Goal: Transaction & Acquisition: Purchase product/service

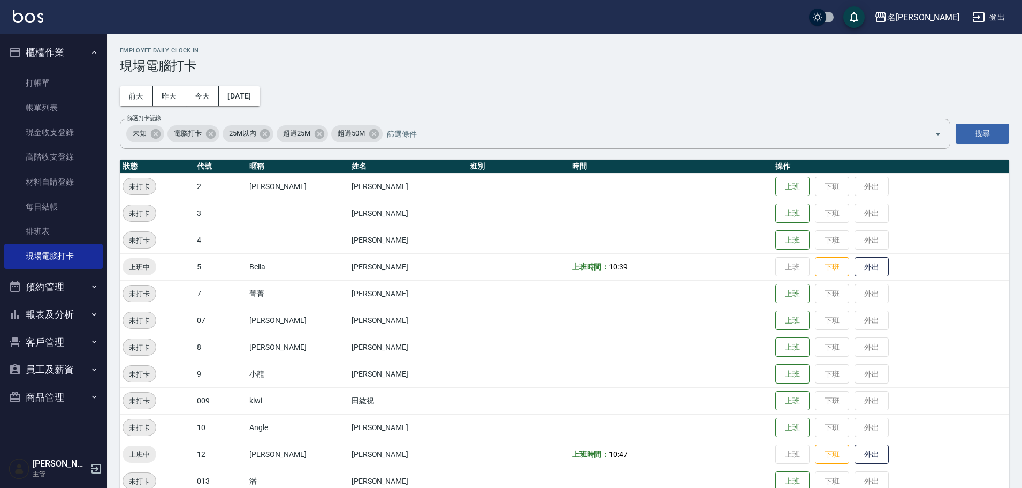
scroll to position [107, 0]
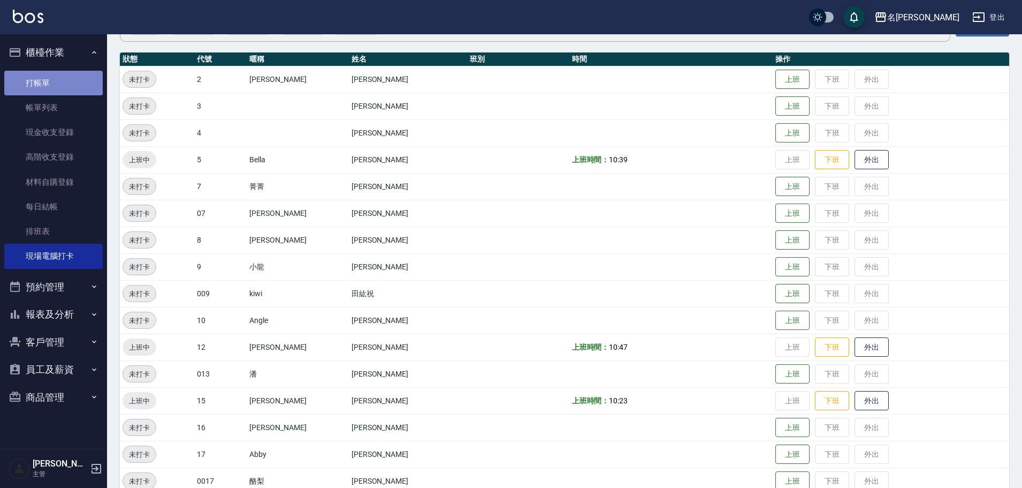
click at [60, 79] on link "打帳單" at bounding box center [53, 83] width 98 height 25
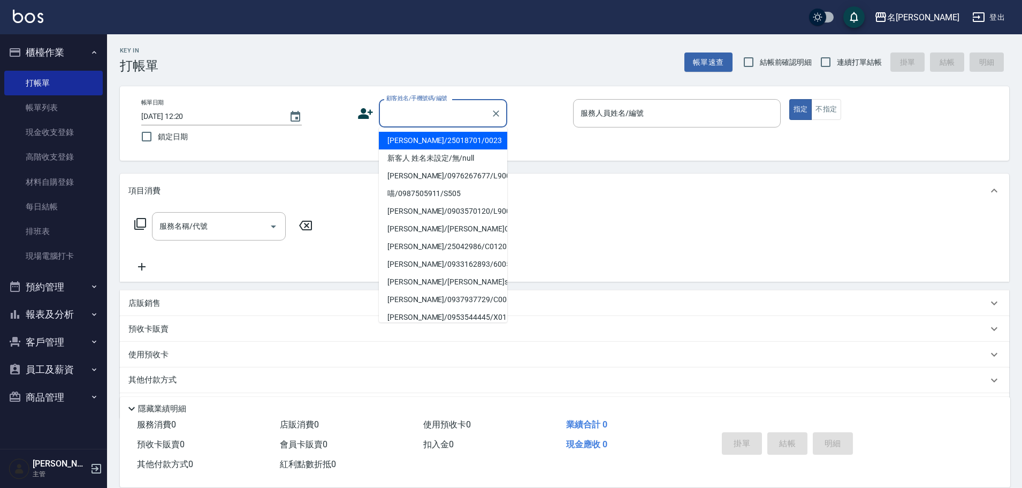
click at [418, 111] on input "顧客姓名/手機號碼/編號" at bounding box center [435, 113] width 103 height 19
click at [426, 157] on li "[PERSON_NAME]/0933471505/C0336" at bounding box center [443, 158] width 128 height 18
type input "[PERSON_NAME]/0933471505/C0336"
type input "敏卉-2"
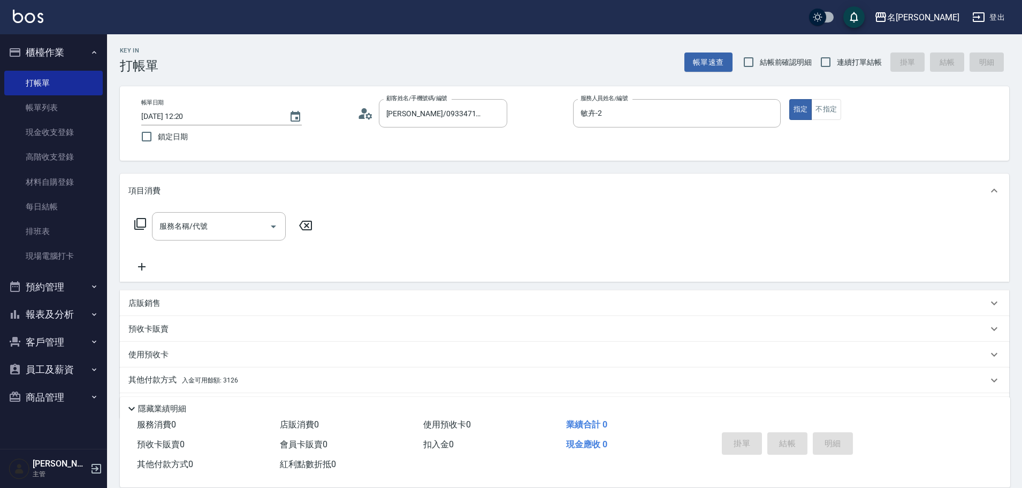
click at [155, 379] on p "其他付款方式 入金可用餘額: 3126" at bounding box center [183, 380] width 110 height 12
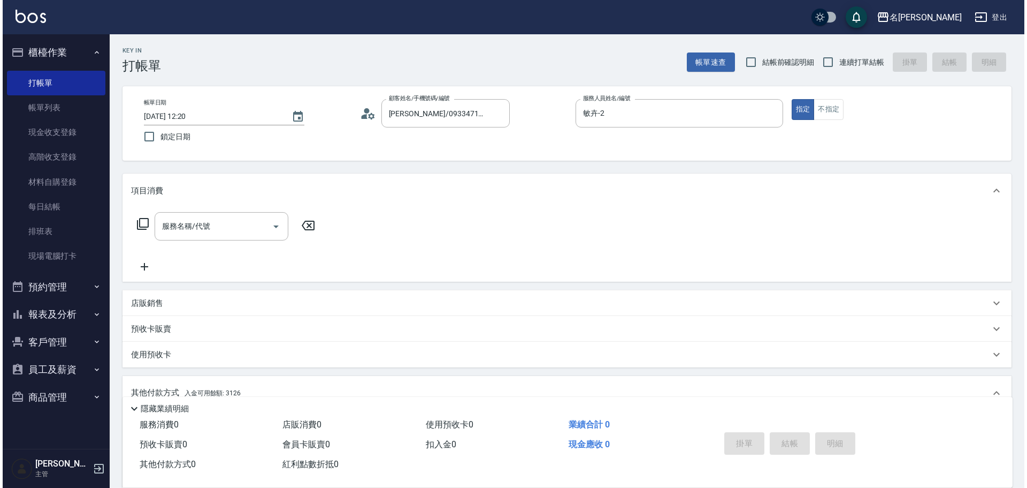
scroll to position [160, 0]
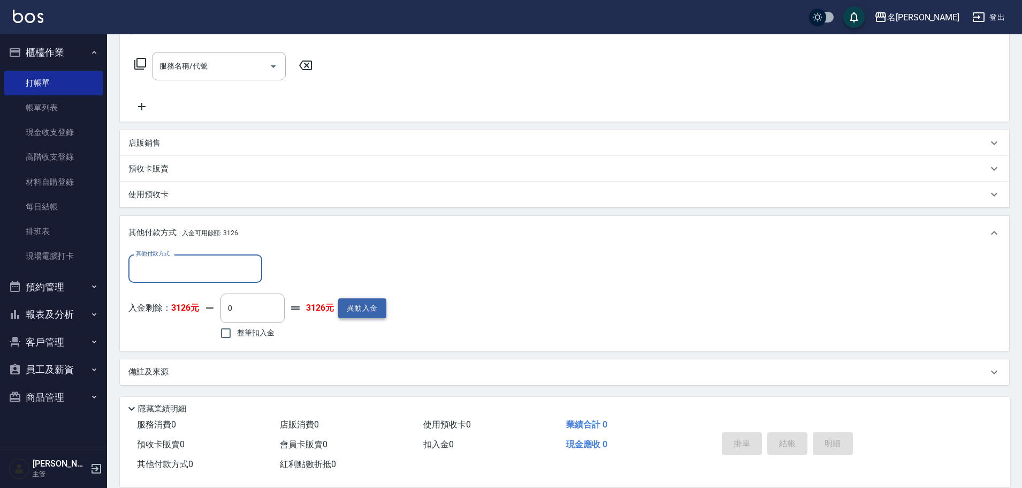
click at [360, 311] on button "異動入金" at bounding box center [362, 308] width 48 height 20
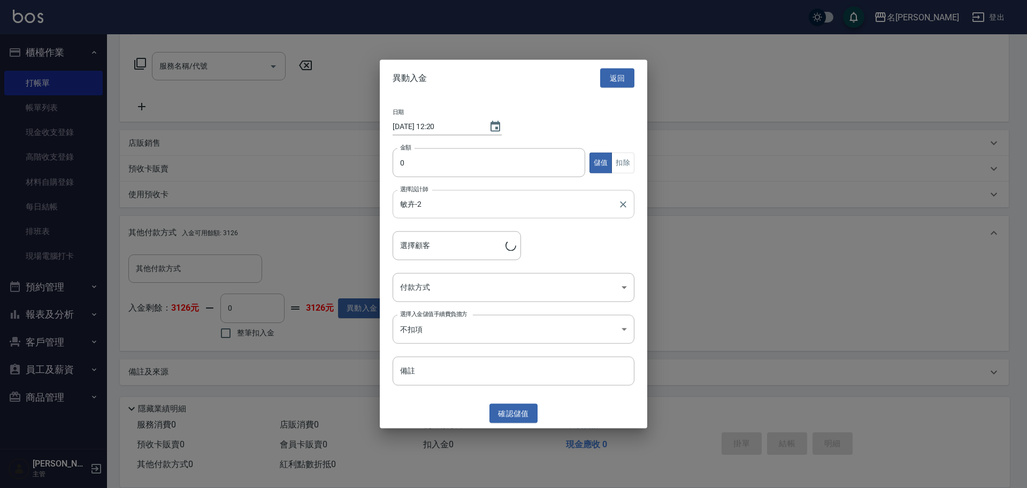
type input "[PERSON_NAME]/0933471505/C0336"
click at [394, 168] on input "0" at bounding box center [489, 162] width 193 height 29
type input "10000"
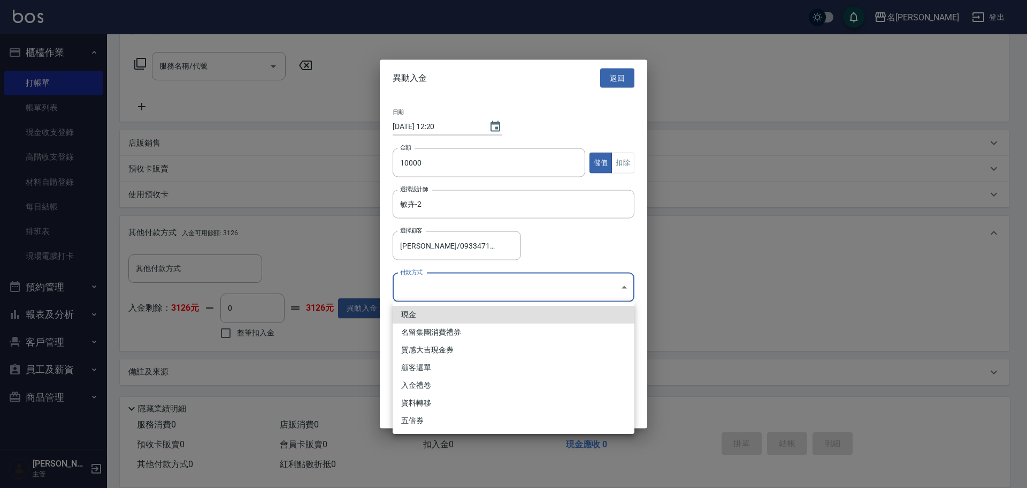
click at [409, 283] on body "名留龍江 登出 櫃檯作業 打帳單 帳單列表 現金收支登錄 高階收支登錄 材料自購登錄 每日結帳 排班表 現場電腦打卡 預約管理 預約管理 單日預約紀錄 單週預…" at bounding box center [513, 164] width 1027 height 648
click at [409, 313] on li "現金" at bounding box center [514, 315] width 242 height 18
type input "現金"
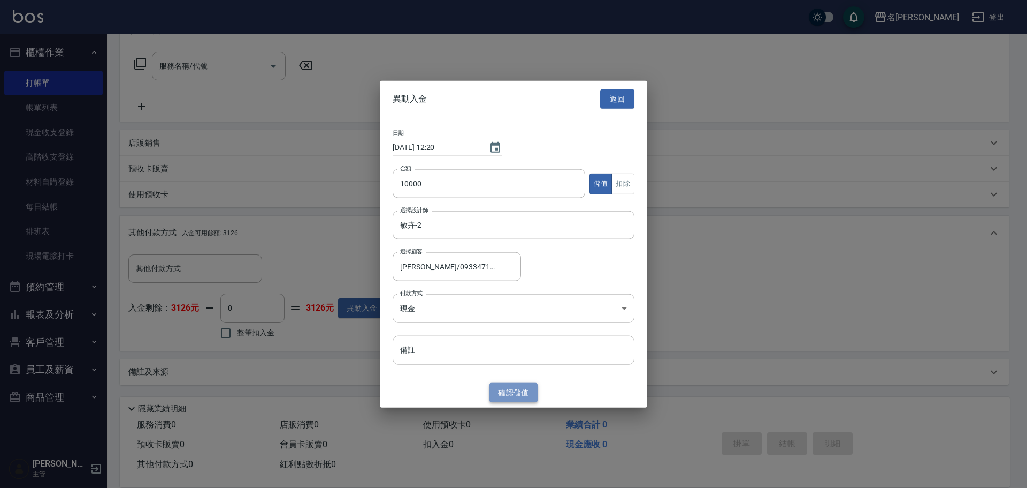
click at [513, 387] on button "確認 儲值" at bounding box center [514, 392] width 48 height 20
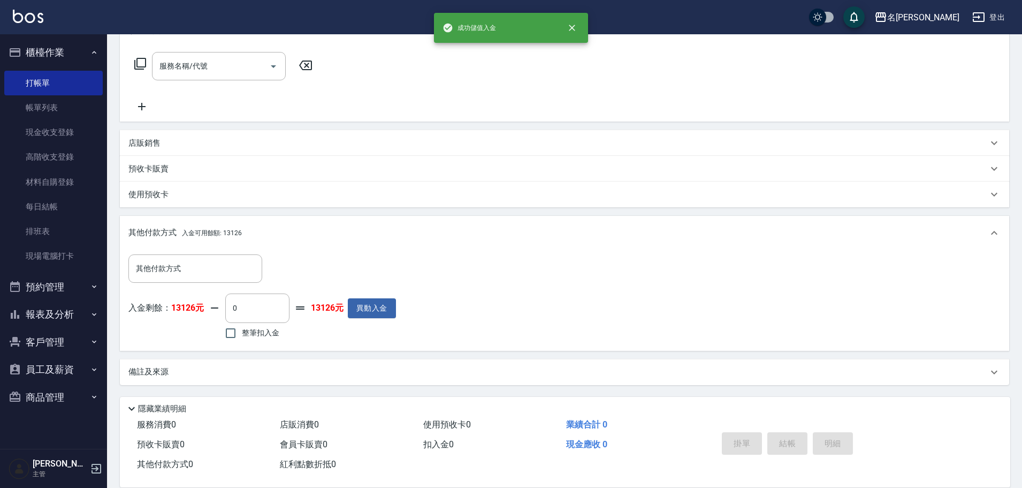
click at [141, 64] on icon at bounding box center [140, 63] width 13 height 13
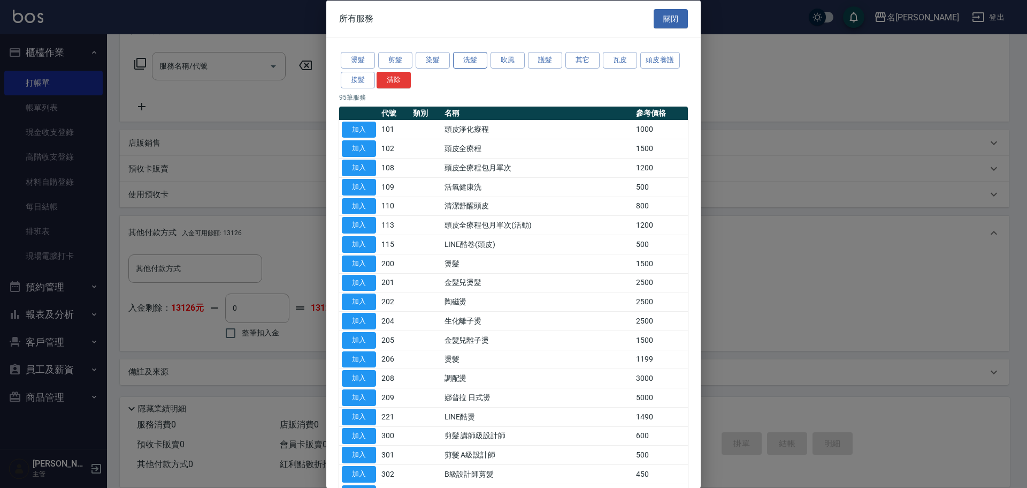
click at [471, 59] on button "洗髮" at bounding box center [470, 60] width 34 height 17
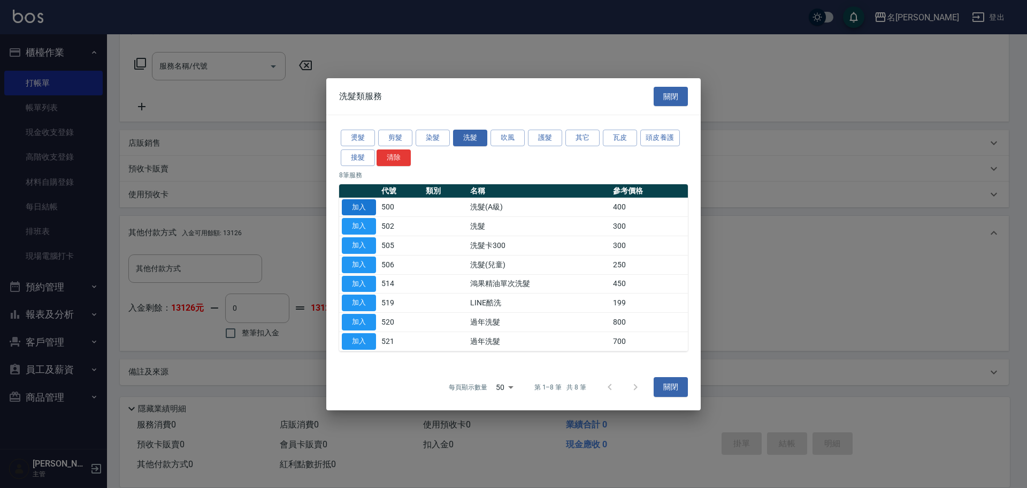
click at [360, 206] on button "加入" at bounding box center [359, 207] width 34 height 17
type input "洗髮(A級)(500)"
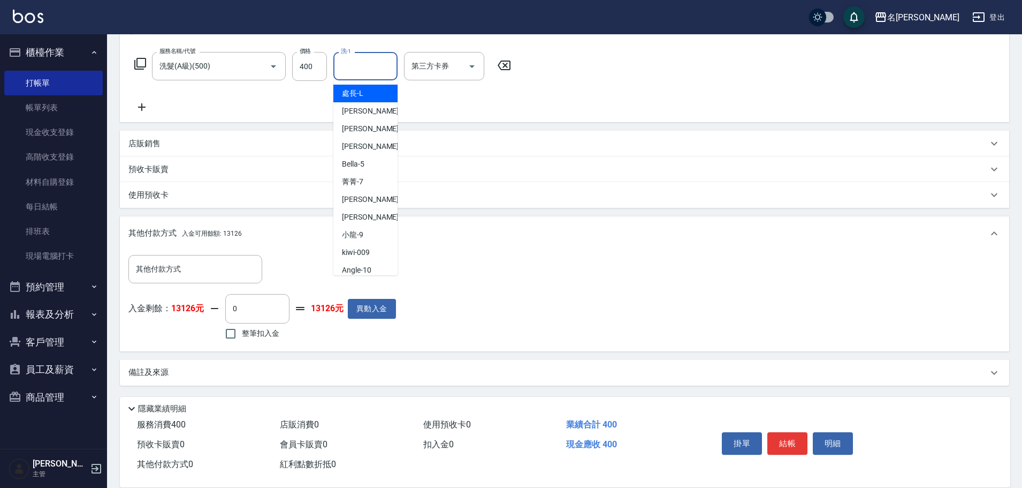
click at [365, 72] on input "洗-1" at bounding box center [365, 66] width 55 height 19
click at [364, 91] on span "慈均 -15" at bounding box center [375, 93] width 67 height 11
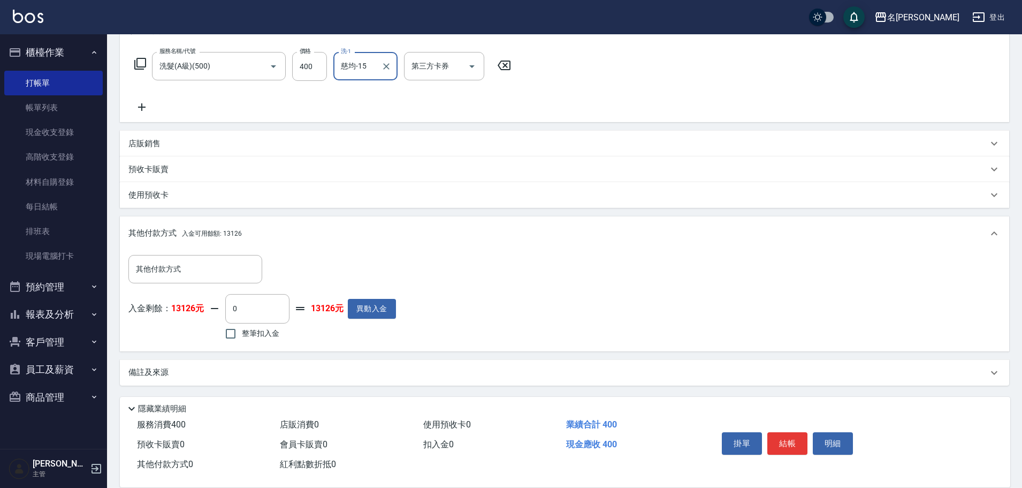
type input "慈均-15"
click at [151, 141] on p "店販銷售" at bounding box center [144, 143] width 32 height 11
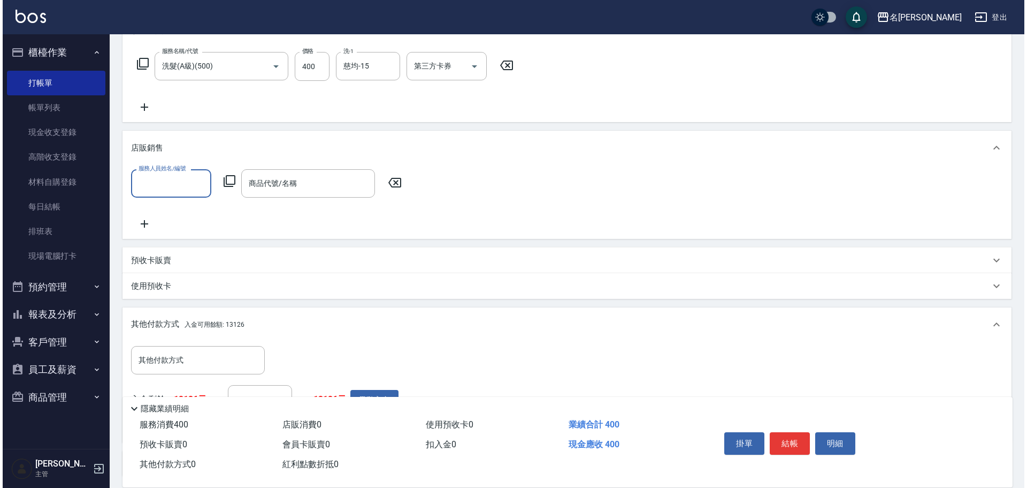
scroll to position [0, 0]
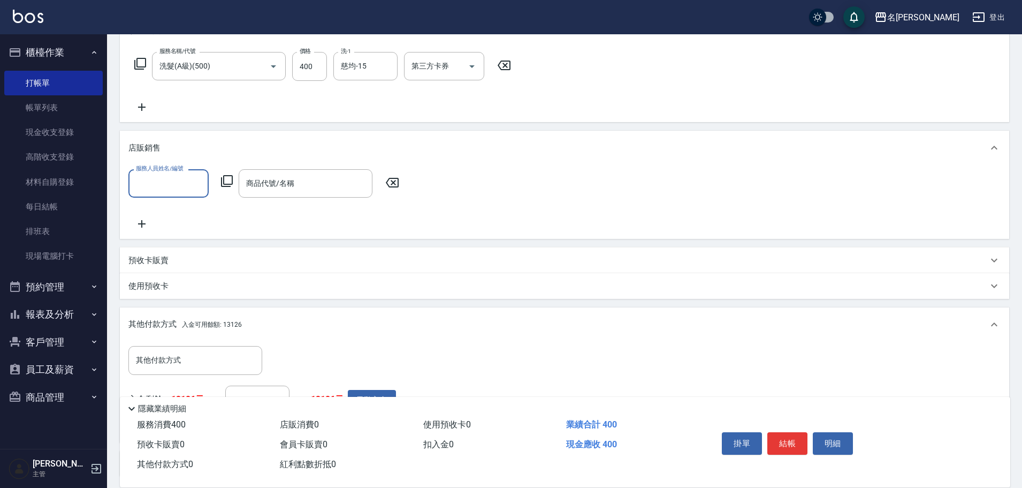
click at [152, 182] on input "服務人員姓名/編號" at bounding box center [168, 183] width 71 height 19
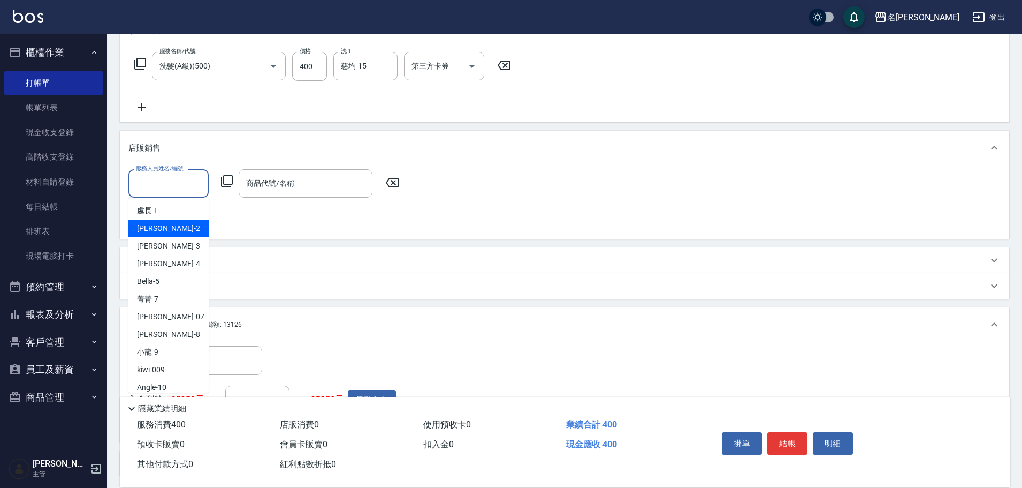
click at [151, 225] on span "敏卉 -2" at bounding box center [168, 228] width 63 height 11
type input "敏卉-2"
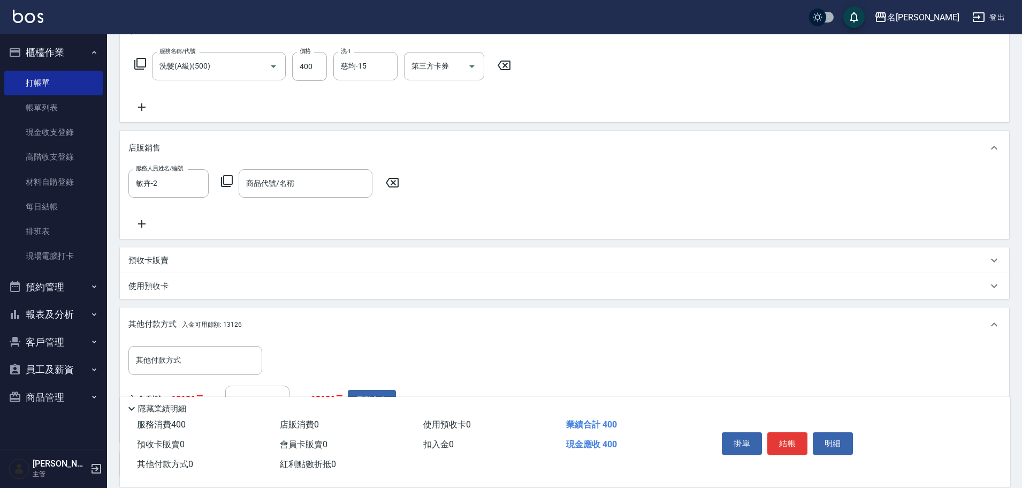
click at [227, 179] on icon at bounding box center [226, 180] width 13 height 13
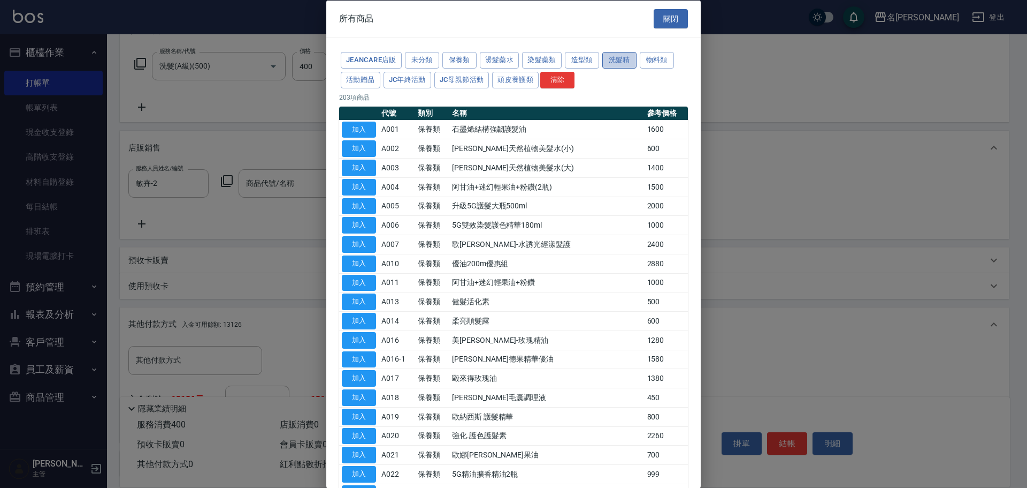
click at [612, 60] on button "洗髮精" at bounding box center [620, 60] width 34 height 17
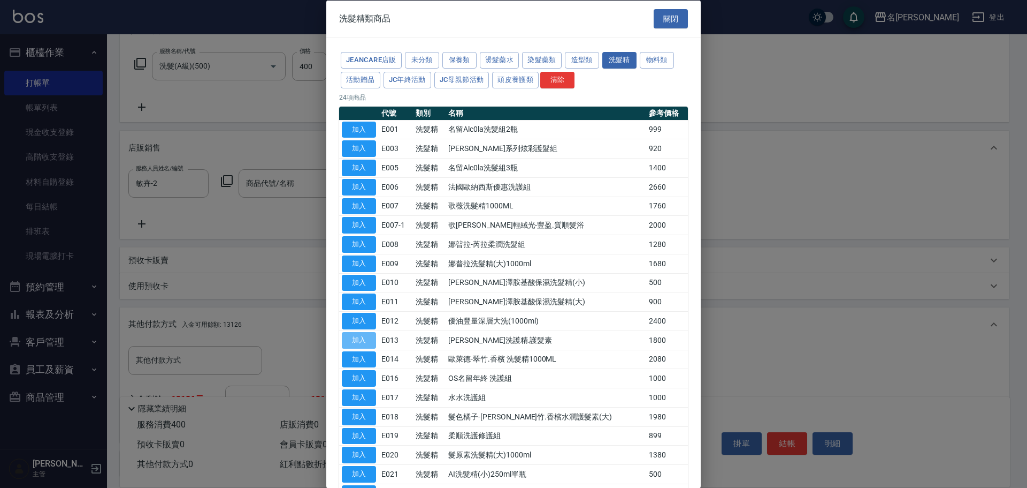
click at [360, 340] on button "加入" at bounding box center [359, 339] width 34 height 17
type input "[PERSON_NAME]洗護精.護髮素"
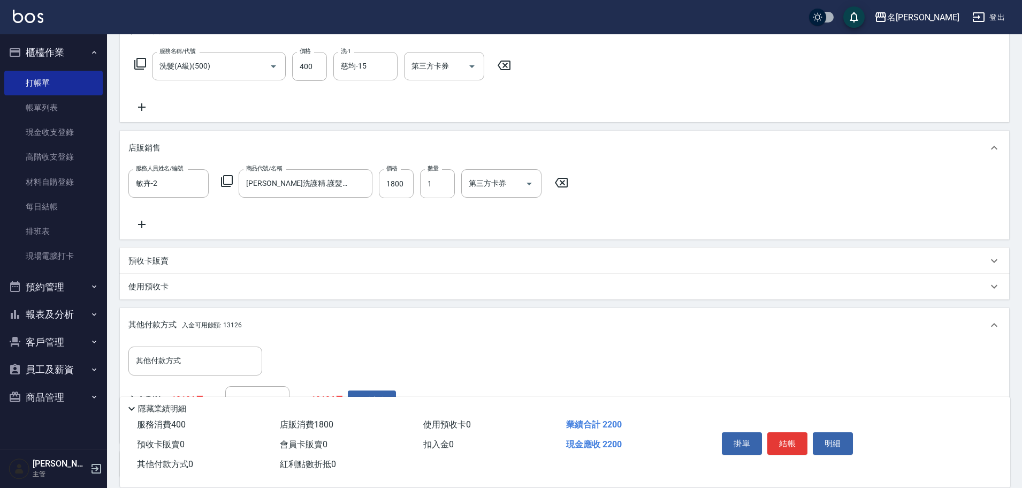
click at [227, 180] on icon at bounding box center [226, 180] width 13 height 13
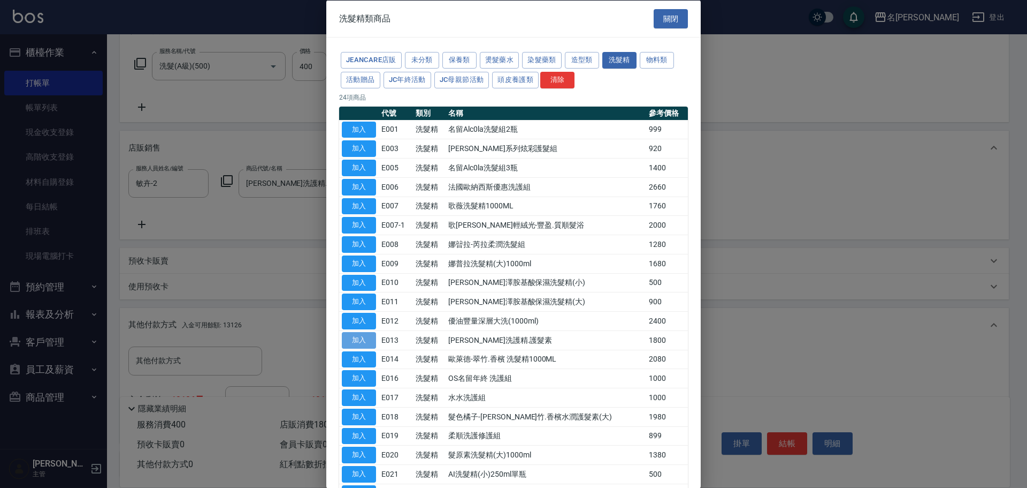
click at [357, 338] on button "加入" at bounding box center [359, 339] width 34 height 17
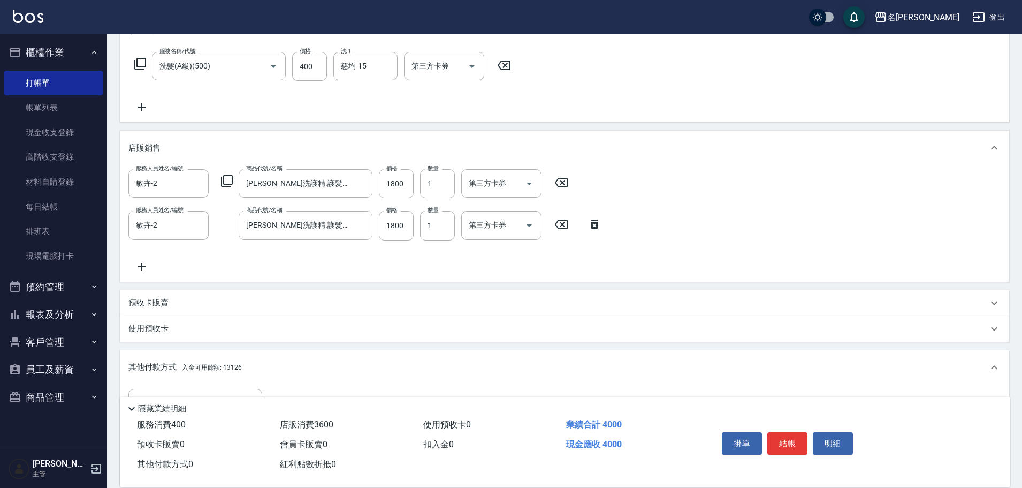
click at [225, 178] on icon at bounding box center [226, 180] width 13 height 13
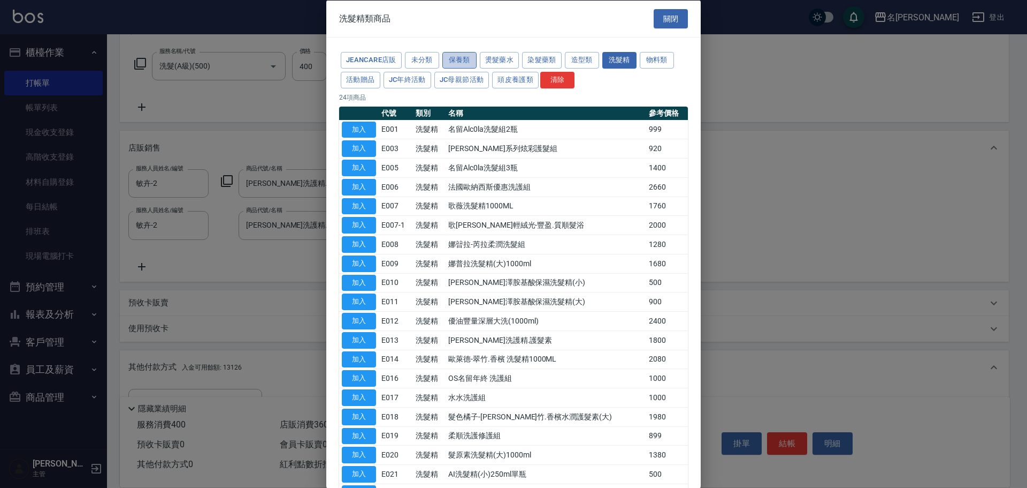
click at [460, 58] on button "保養類" at bounding box center [460, 60] width 34 height 17
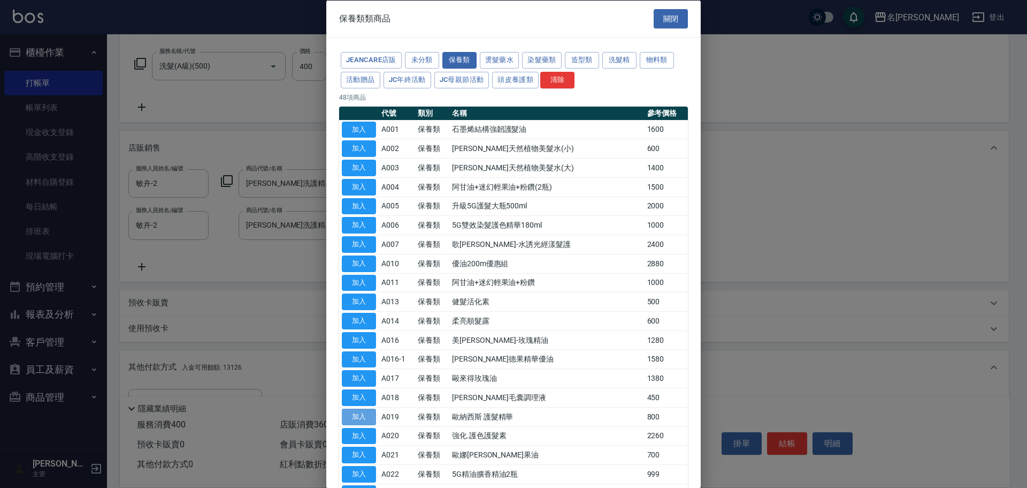
click at [364, 415] on button "加入" at bounding box center [359, 416] width 34 height 17
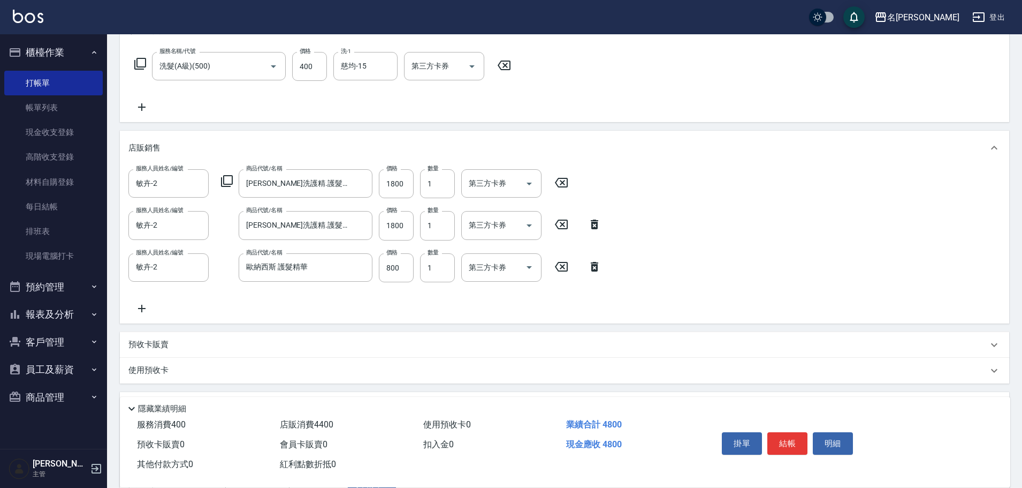
click at [225, 179] on icon at bounding box center [226, 180] width 13 height 13
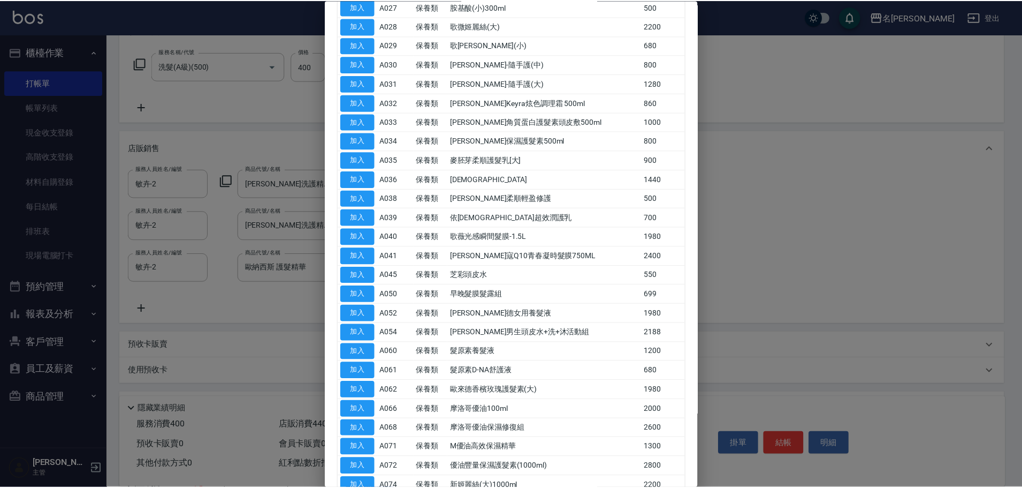
scroll to position [544, 0]
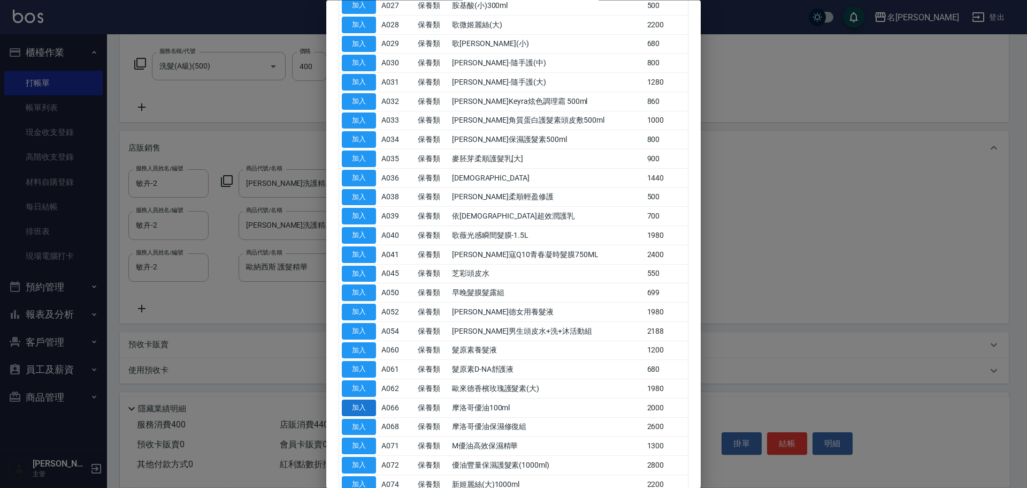
click at [363, 409] on button "加入" at bounding box center [359, 407] width 34 height 17
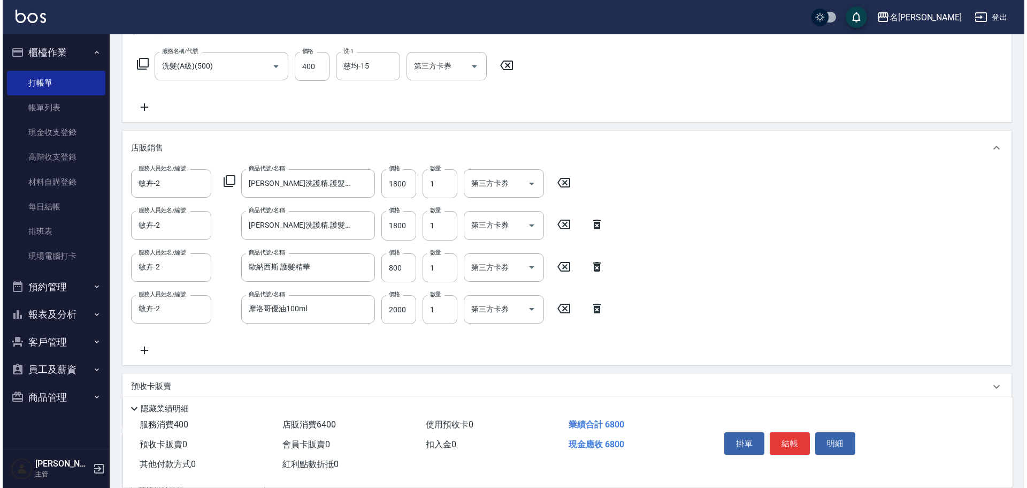
scroll to position [377, 0]
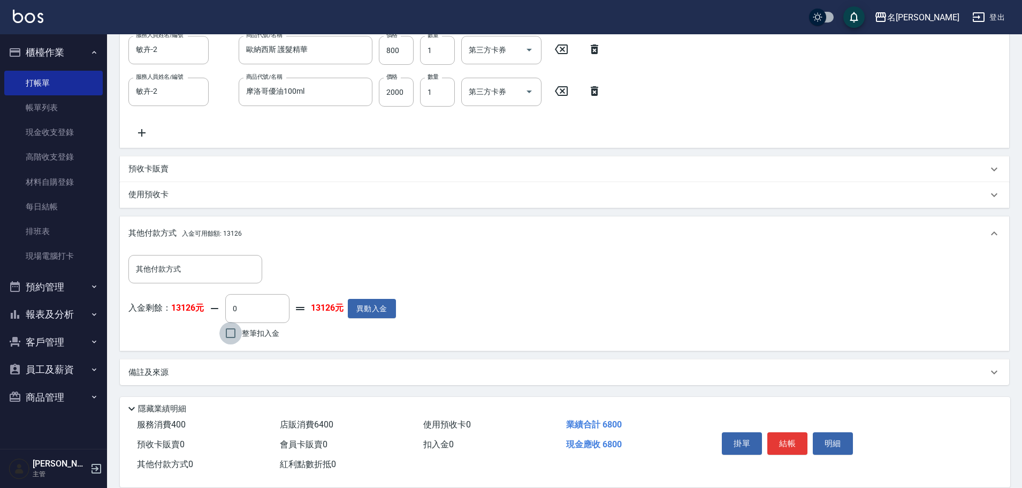
click at [232, 330] on input "整筆扣入金" at bounding box center [230, 333] width 22 height 22
checkbox input "true"
type input "6800"
click at [827, 439] on button "明細" at bounding box center [833, 443] width 40 height 22
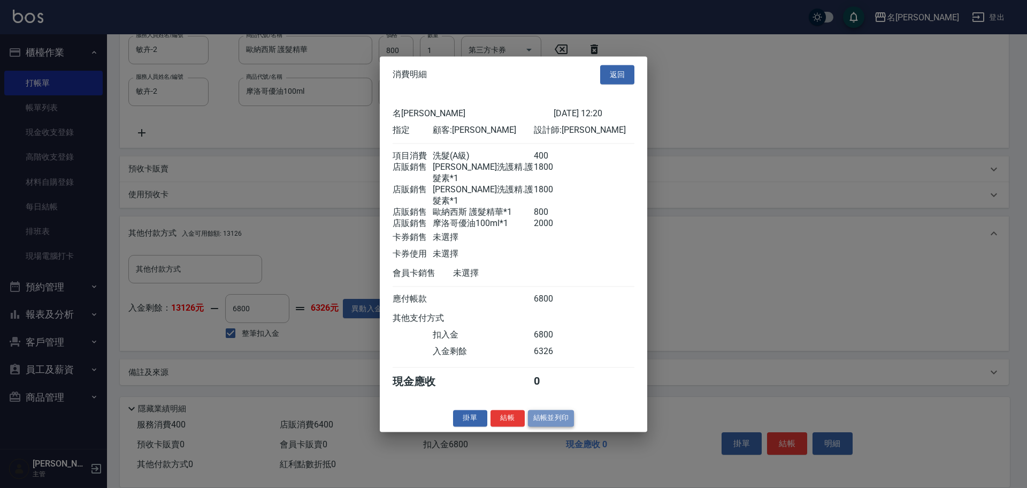
click at [554, 413] on button "結帳並列印" at bounding box center [551, 417] width 47 height 17
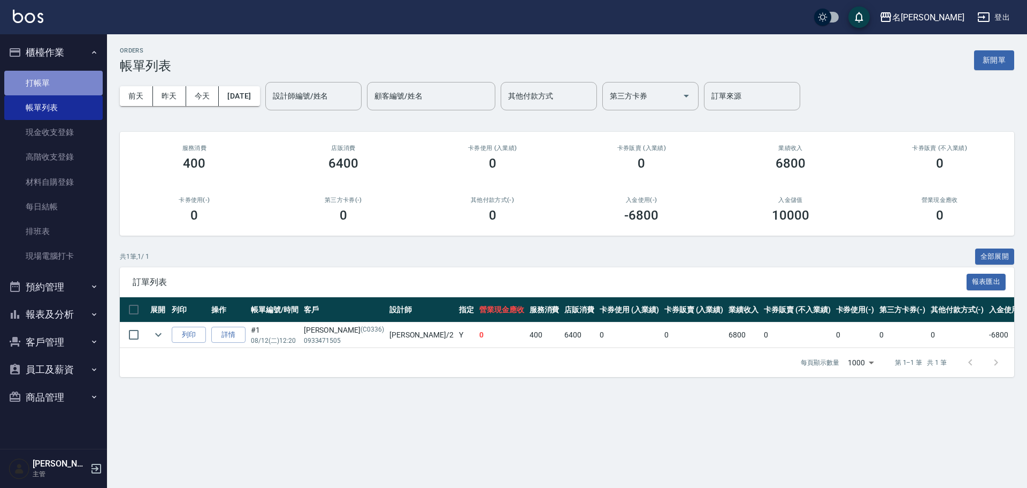
click at [85, 83] on link "打帳單" at bounding box center [53, 83] width 98 height 25
